Goal: Task Accomplishment & Management: Use online tool/utility

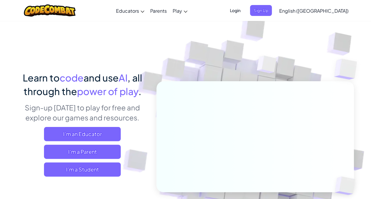
click at [74, 167] on span "I'm a Student" at bounding box center [82, 169] width 77 height 14
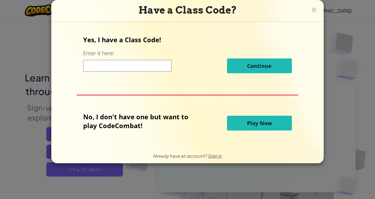
click at [116, 68] on input at bounding box center [127, 66] width 89 height 12
click at [274, 122] on button "Play Now" at bounding box center [259, 123] width 65 height 15
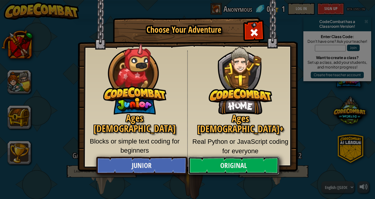
click at [213, 167] on link "Original" at bounding box center [233, 166] width 91 height 18
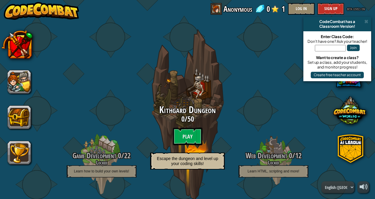
click at [187, 138] on btn "Play" at bounding box center [188, 137] width 30 height 18
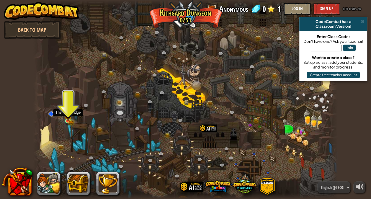
click at [68, 118] on img at bounding box center [67, 115] width 7 height 12
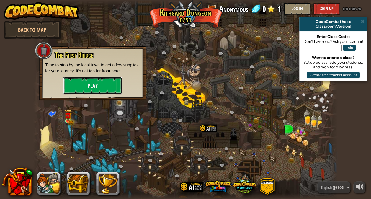
click at [99, 87] on button "Play" at bounding box center [92, 86] width 59 height 18
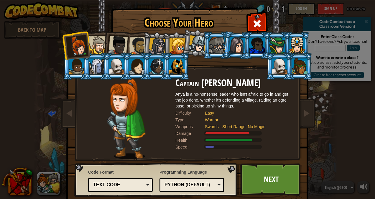
click at [256, 171] on link "Next" at bounding box center [272, 179] width 62 height 32
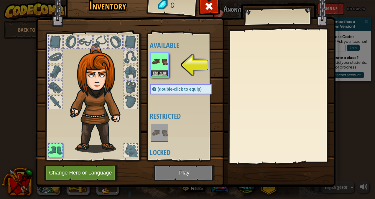
click at [156, 80] on div "Inventory 0 Available Equip (double-click to equip) Restricted Locked Equip Une…" at bounding box center [187, 99] width 375 height 199
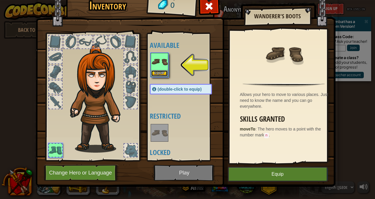
click at [156, 73] on button "Equip" at bounding box center [159, 73] width 17 height 6
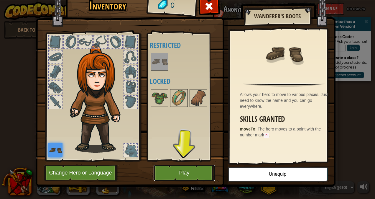
click at [179, 171] on button "Play" at bounding box center [185, 173] width 62 height 16
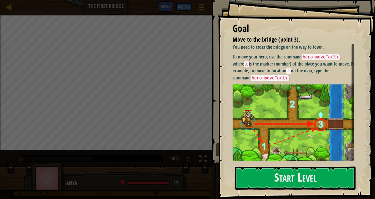
click at [267, 170] on button "Start Level" at bounding box center [296, 177] width 120 height 23
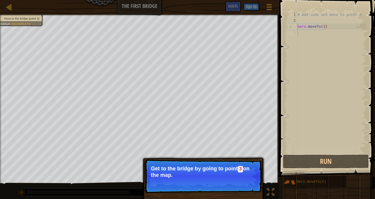
click at [251, 184] on button "Continue" at bounding box center [245, 183] width 24 height 8
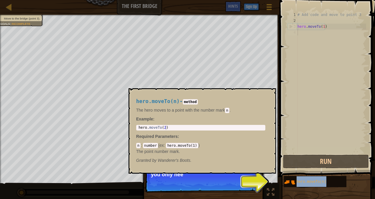
click at [313, 183] on span "hero.moveTo(n)" at bounding box center [312, 182] width 30 height 4
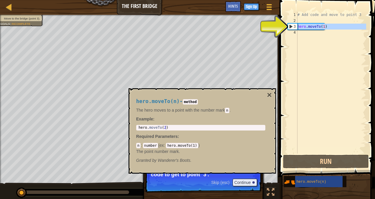
click at [290, 25] on div "3" at bounding box center [292, 27] width 9 height 6
click at [291, 27] on div "3" at bounding box center [292, 27] width 9 height 6
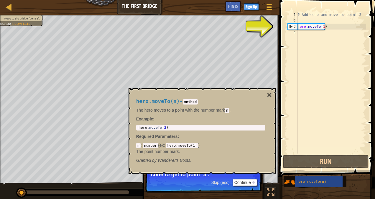
click at [291, 27] on div "3" at bounding box center [292, 27] width 9 height 6
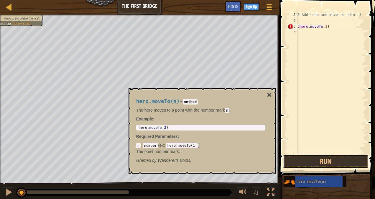
click at [334, 164] on button "Run" at bounding box center [326, 162] width 86 height 14
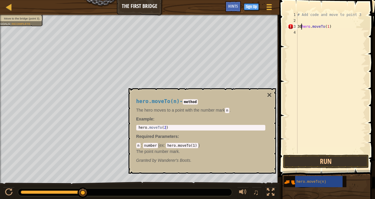
scroll to position [3, 1]
type textarea "309hero.moveTo(1)"
click at [296, 157] on button "Run" at bounding box center [326, 162] width 86 height 14
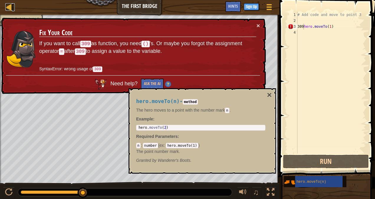
click at [8, 6] on div at bounding box center [8, 6] width 7 height 7
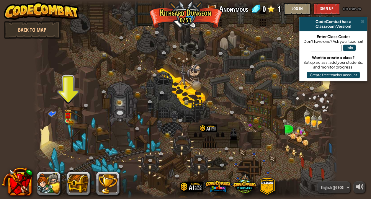
drag, startPoint x: 19, startPoint y: 27, endPoint x: 8, endPoint y: 26, distance: 11.2
click at [8, 26] on link "Back to Map" at bounding box center [32, 30] width 57 height 18
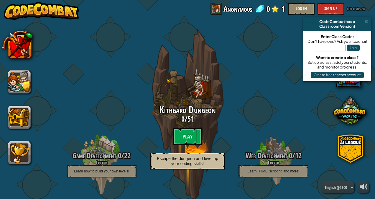
drag, startPoint x: 187, startPoint y: 137, endPoint x: 176, endPoint y: 140, distance: 11.8
click at [176, 140] on btn "Play" at bounding box center [188, 137] width 30 height 18
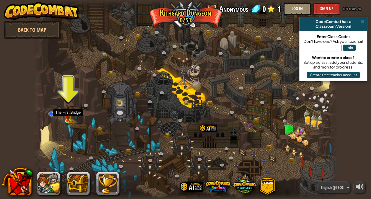
click at [70, 119] on img at bounding box center [67, 115] width 7 height 12
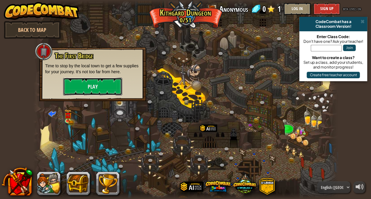
click at [93, 82] on button "Play" at bounding box center [92, 87] width 59 height 18
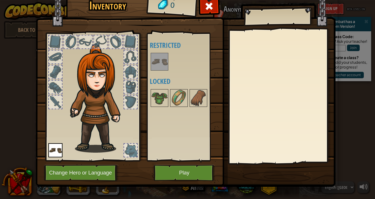
drag, startPoint x: 127, startPoint y: 71, endPoint x: 92, endPoint y: 58, distance: 37.5
click at [92, 58] on div at bounding box center [92, 95] width 97 height 133
drag, startPoint x: 158, startPoint y: 97, endPoint x: 126, endPoint y: 99, distance: 31.9
click at [126, 99] on div "Inventory 0 (double-click to equip) Restricted Locked Equip Unequip Subscribe t…" at bounding box center [188, 90] width 300 height 195
click at [158, 102] on img at bounding box center [159, 98] width 17 height 17
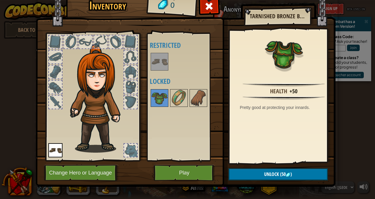
click at [158, 62] on img at bounding box center [159, 61] width 17 height 17
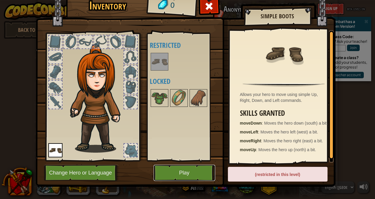
click at [198, 174] on button "Play" at bounding box center [185, 173] width 62 height 16
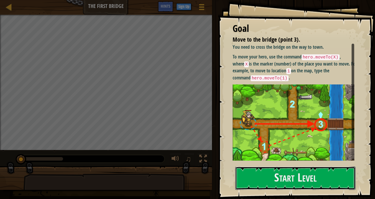
click at [298, 175] on button "Start Level" at bounding box center [296, 177] width 120 height 23
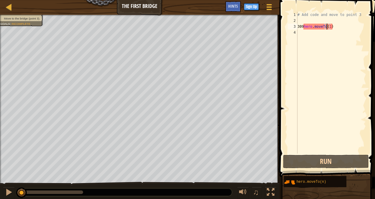
click at [328, 27] on div "# Add code and move to point 3 309 hero . moveTo ( 1 )" at bounding box center [332, 88] width 70 height 153
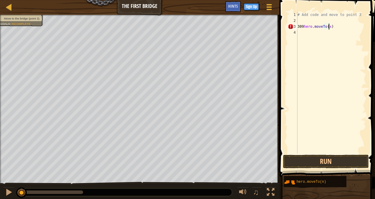
scroll to position [3, 2]
type textarea "309hero.moveTo(x)"
click at [317, 159] on button "Run" at bounding box center [326, 162] width 86 height 14
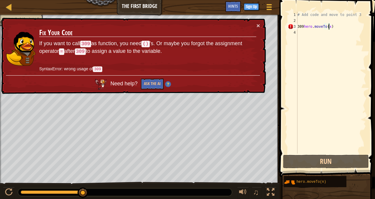
click at [254, 23] on td "Fix Your Code If you want to call 309 as function, you need () 's. Or maybe you…" at bounding box center [148, 48] width 218 height 53
click at [260, 24] on div "× Fix Your Code If you want to call 309 as function, you need () 's. Or maybe y…" at bounding box center [133, 56] width 266 height 76
click at [309, 25] on div "# Add code and move to point 3 309 hero . moveTo ( x )" at bounding box center [332, 88] width 70 height 153
click at [303, 27] on div "# Add code and move to point 3 309 hero . moveTo ( x )" at bounding box center [332, 88] width 70 height 153
click at [259, 25] on button "×" at bounding box center [259, 25] width 4 height 6
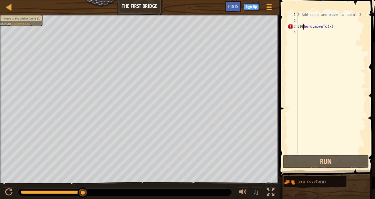
click at [233, 4] on span "Hints" at bounding box center [233, 6] width 10 height 6
